Goal: Share content: Share content

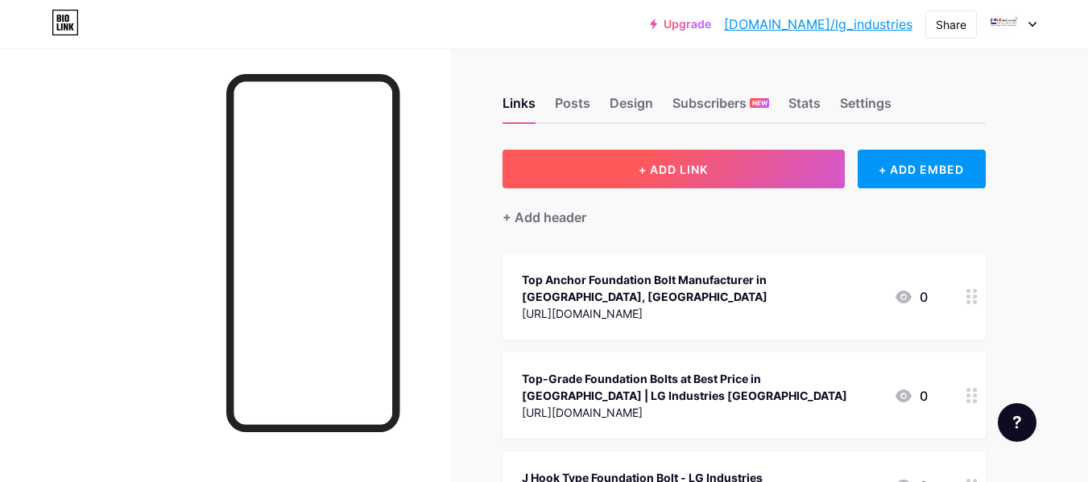
click at [711, 158] on button "+ ADD LINK" at bounding box center [673, 169] width 342 height 39
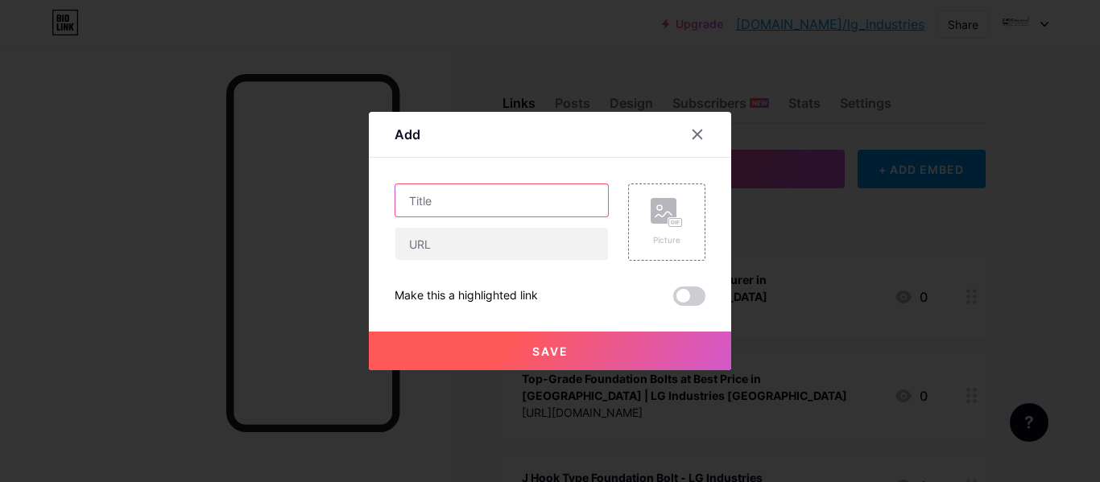
click at [489, 205] on input "text" at bounding box center [501, 200] width 213 height 32
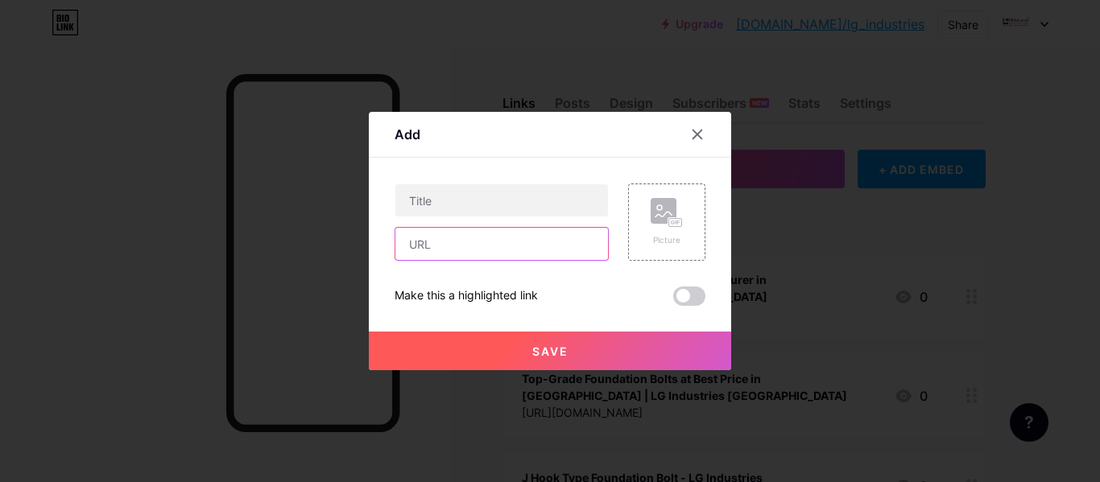
click at [445, 234] on input "text" at bounding box center [501, 244] width 213 height 32
paste input "[URL][DOMAIN_NAME]"
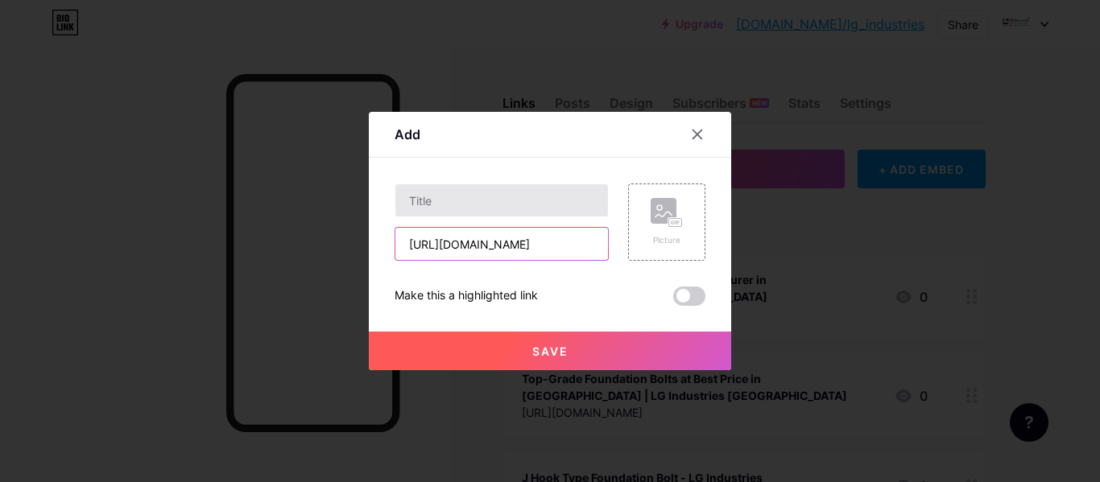
scroll to position [0, 77]
type input "[URL][DOMAIN_NAME]"
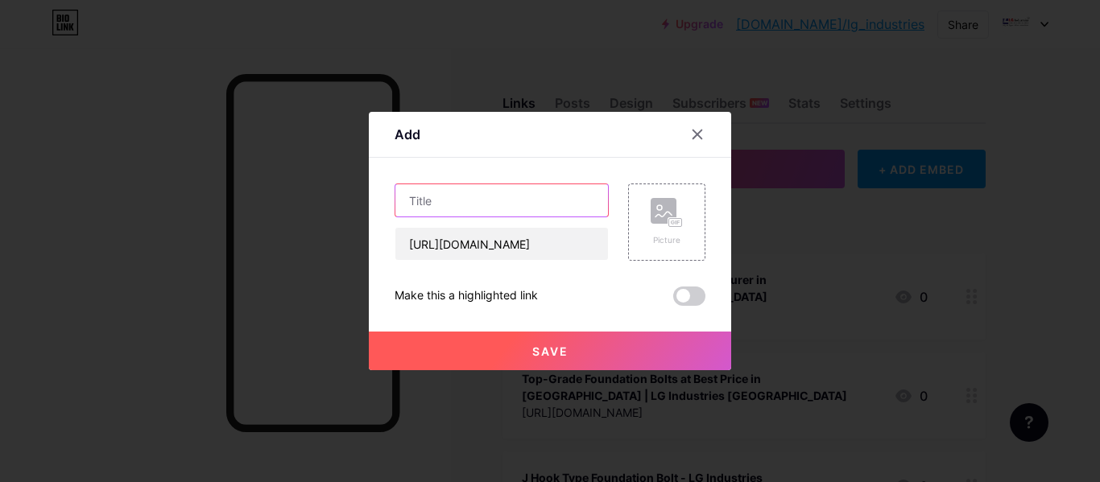
click at [485, 205] on input "text" at bounding box center [501, 200] width 213 height 32
paste input "Best-Quality Stud Bolt Manufacturer in [GEOGRAPHIC_DATA], [GEOGRAPHIC_DATA]"
type input "Best-Quality Stud Bolt Manufacturer in [GEOGRAPHIC_DATA], [GEOGRAPHIC_DATA]"
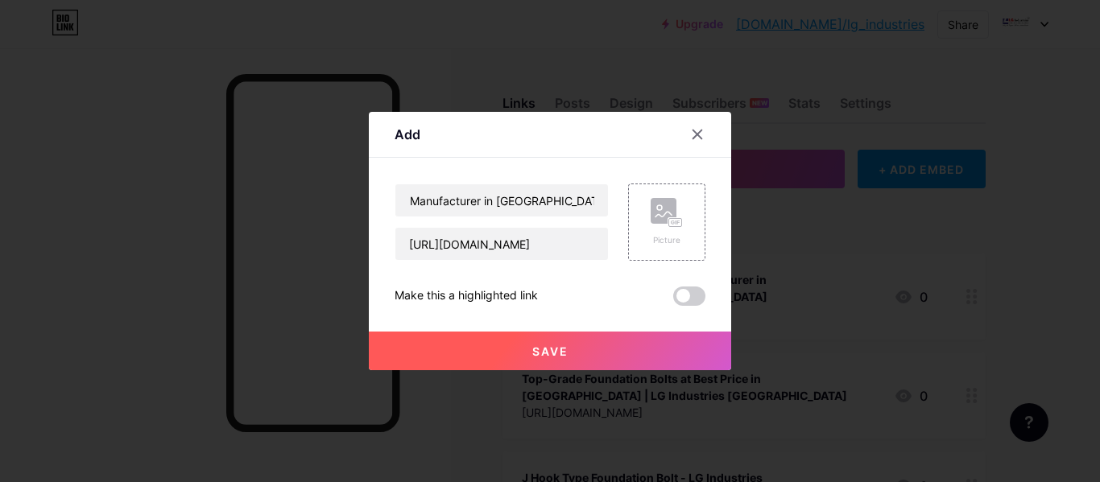
click at [566, 371] on div at bounding box center [550, 241] width 1100 height 482
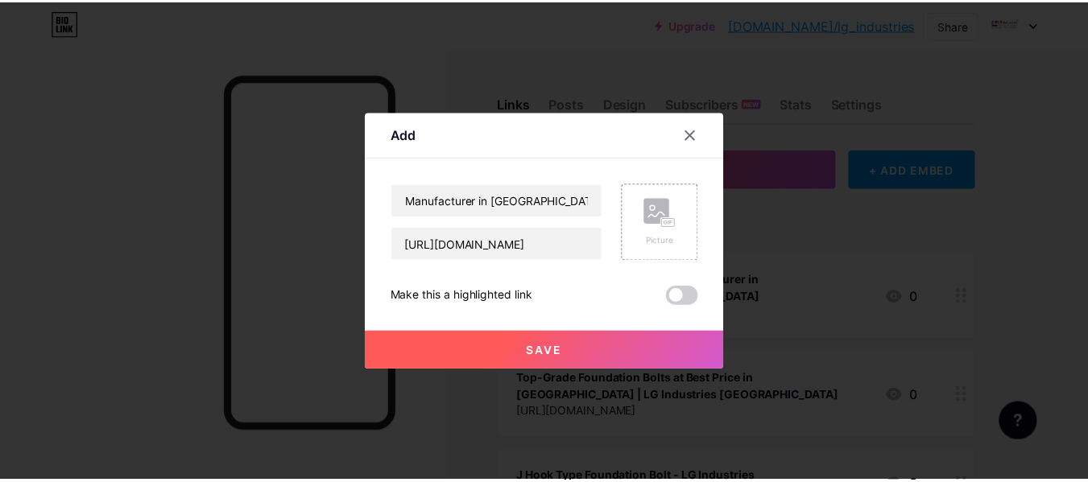
scroll to position [0, 0]
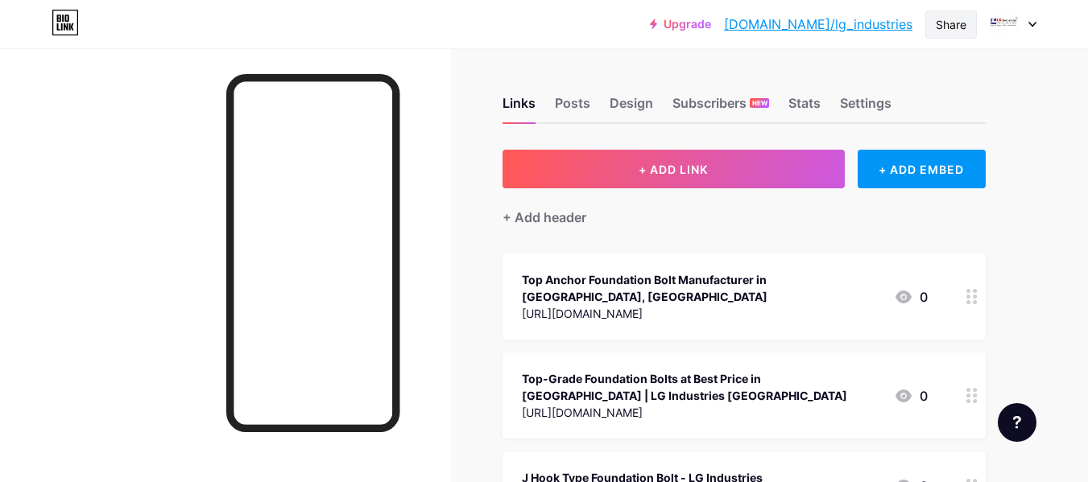
click at [966, 30] on div "Share" at bounding box center [951, 24] width 52 height 28
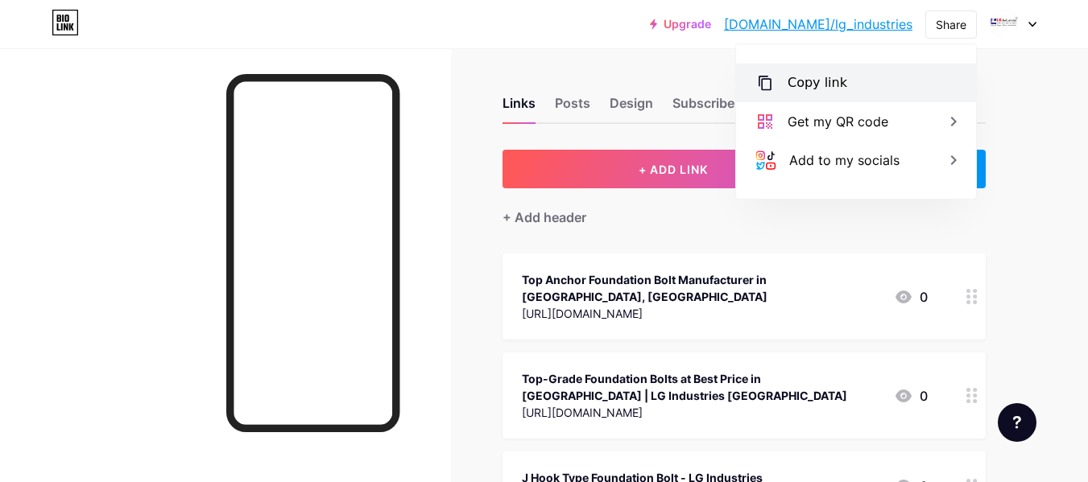
click at [863, 77] on div "Copy link" at bounding box center [856, 83] width 240 height 39
